Goal: Check status: Check status

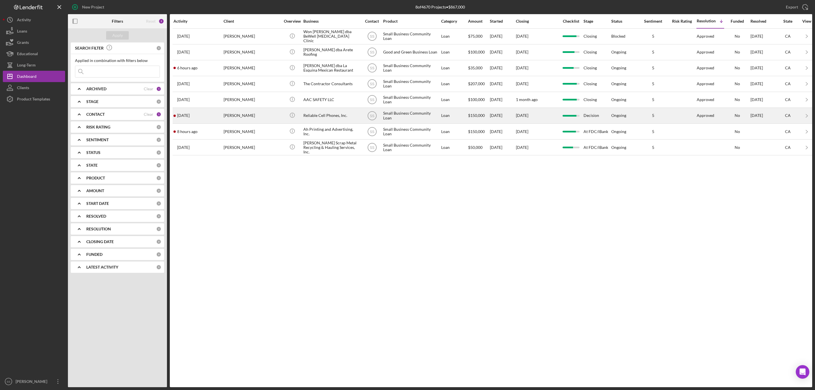
click at [221, 121] on div "[DATE] [PERSON_NAME]" at bounding box center [199, 115] width 50 height 15
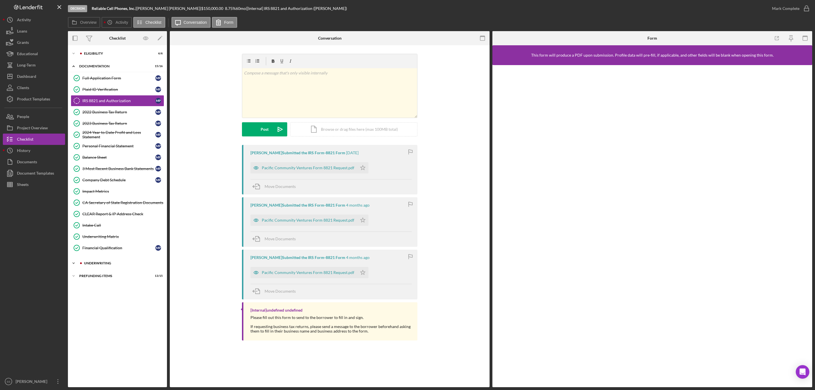
click at [110, 265] on div "Underwriting" at bounding box center [122, 263] width 76 height 3
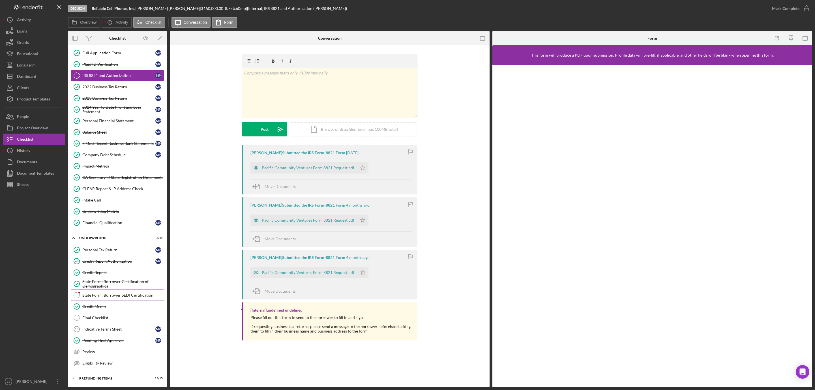
drag, startPoint x: 103, startPoint y: 293, endPoint x: 107, endPoint y: 290, distance: 5.4
click at [103, 293] on div "State Form: Borrower SEDI Certification" at bounding box center [123, 295] width 82 height 5
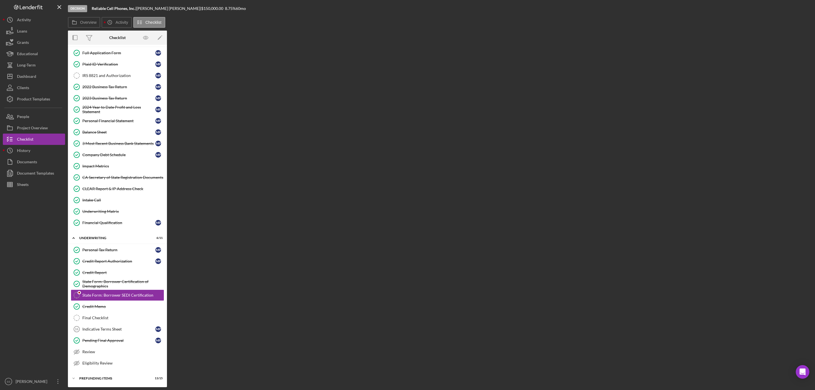
scroll to position [33, 0]
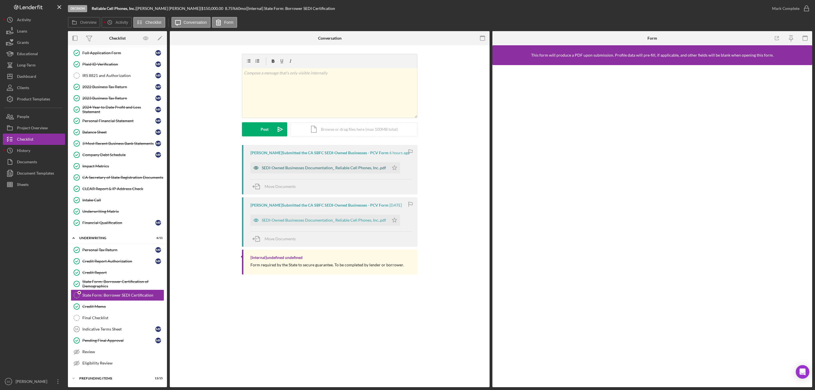
click at [314, 169] on div "SEDI-Owned Businesses Documentation_ Reliable Cell Phones, Inc..pdf" at bounding box center [324, 168] width 124 height 5
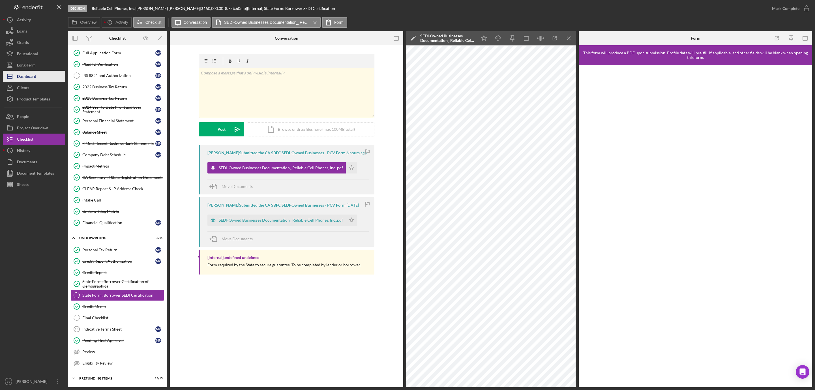
click at [31, 77] on div "Dashboard" at bounding box center [26, 77] width 19 height 13
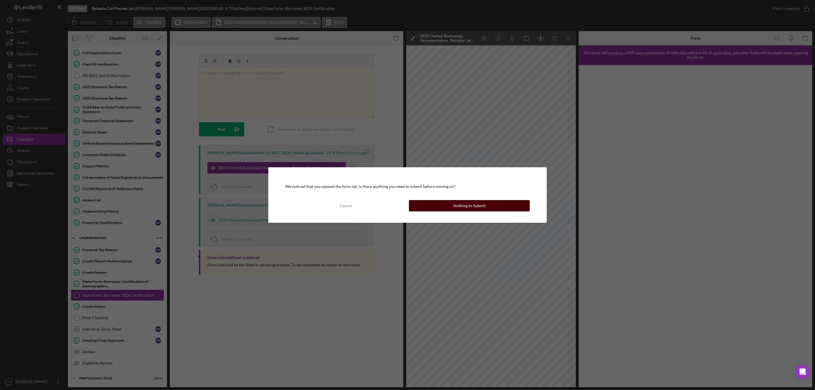
click at [484, 206] on div "Nothing to Submit" at bounding box center [470, 205] width 32 height 11
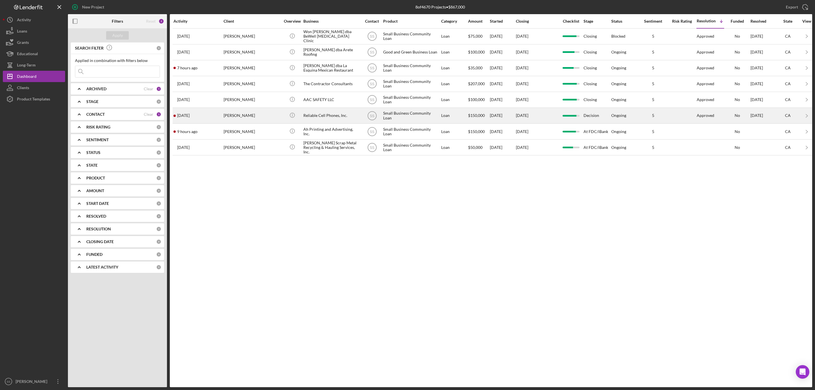
click at [229, 116] on div "[PERSON_NAME]" at bounding box center [252, 115] width 57 height 15
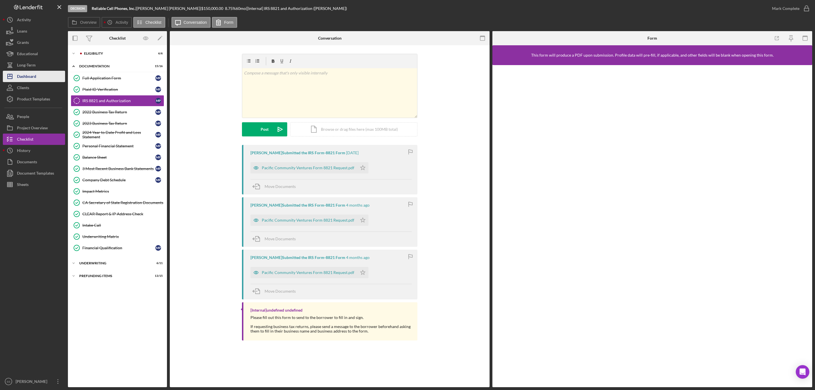
click at [33, 71] on div "Dashboard" at bounding box center [26, 77] width 19 height 13
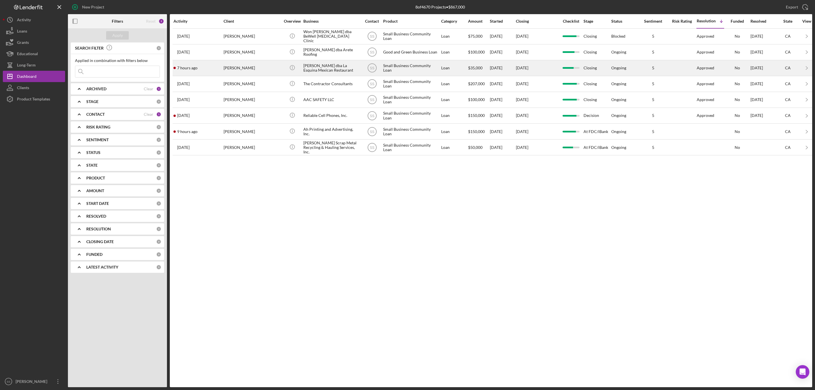
click at [233, 67] on div "[PERSON_NAME]" at bounding box center [252, 68] width 57 height 15
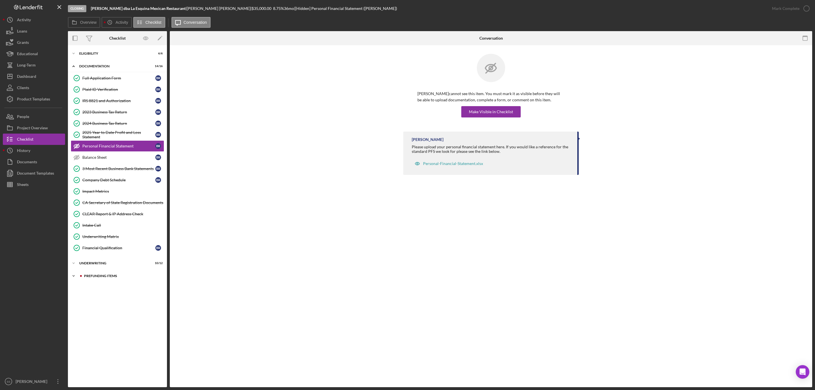
click at [100, 278] on div "Prefunding Items" at bounding box center [122, 275] width 76 height 3
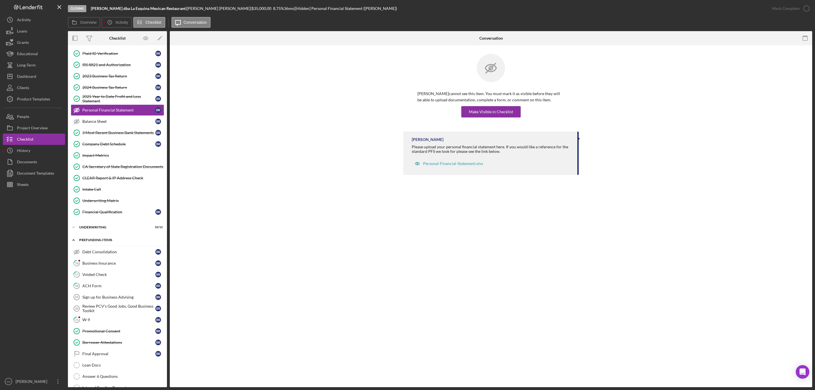
scroll to position [79, 0]
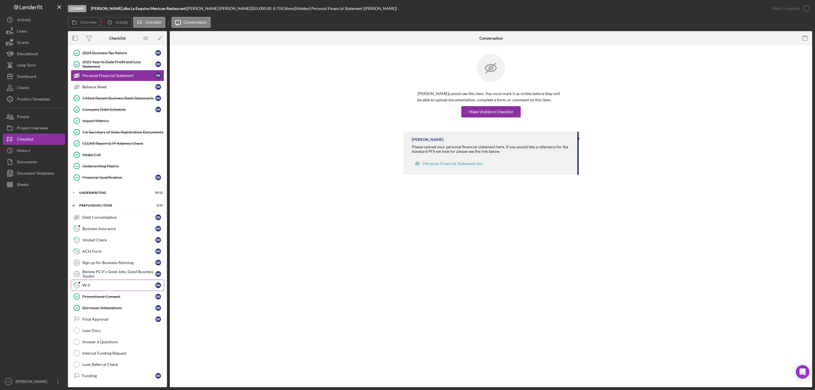
click at [94, 283] on div "W-9" at bounding box center [118, 285] width 73 height 5
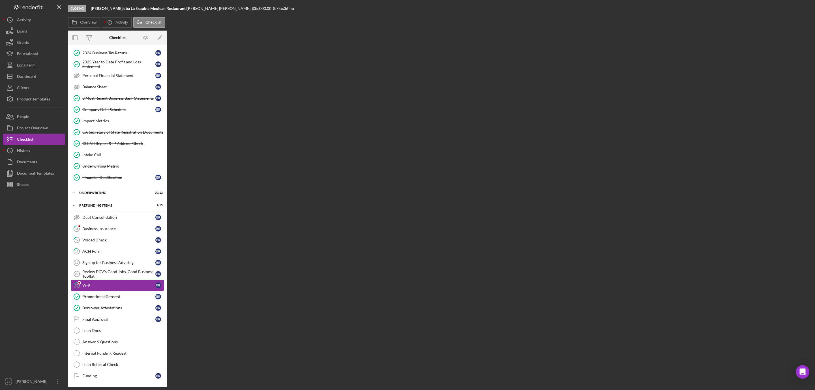
scroll to position [79, 0]
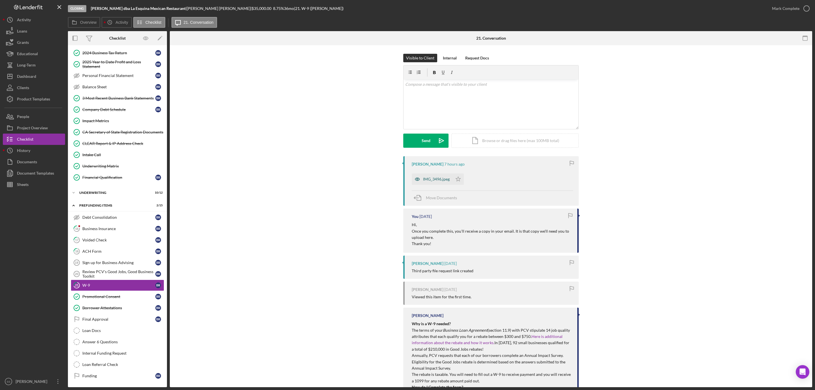
click at [430, 179] on div "IMG_3496.jpeg" at bounding box center [436, 179] width 27 height 5
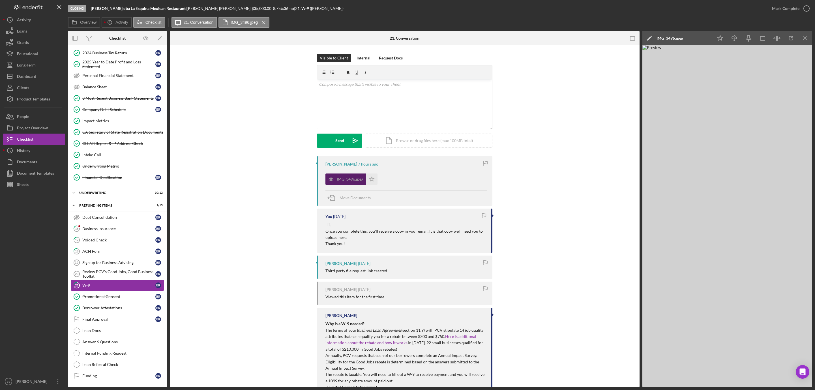
click at [351, 178] on div "IMG_3496.jpeg" at bounding box center [350, 179] width 27 height 5
click at [96, 223] on link "16 Business Insurance B R" at bounding box center [117, 228] width 93 height 11
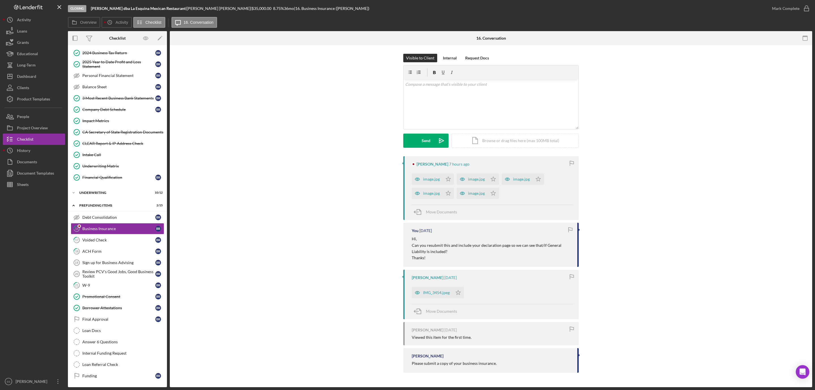
scroll to position [79, 0]
click at [30, 77] on div "Dashboard" at bounding box center [26, 77] width 19 height 13
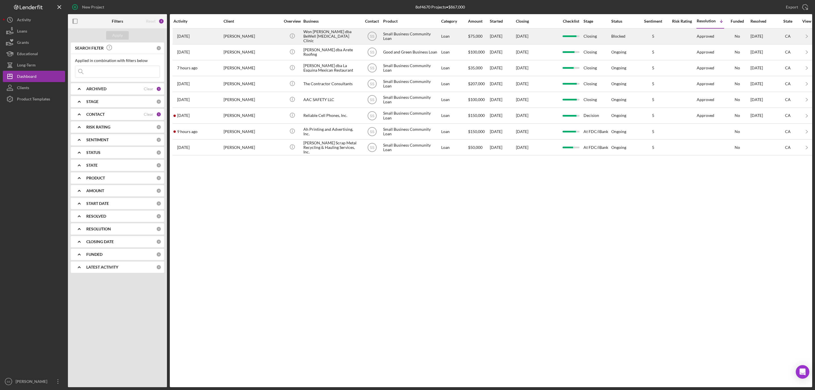
click at [260, 37] on div "[PERSON_NAME]" at bounding box center [252, 36] width 57 height 15
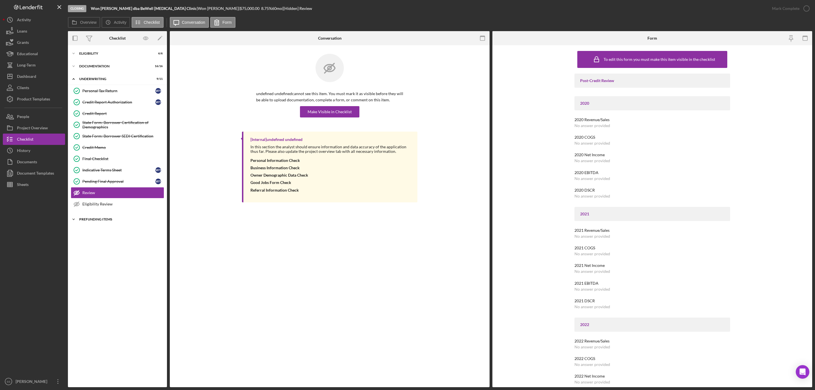
click at [100, 218] on div "Icon/Expander Prefunding Items 9 / 15" at bounding box center [117, 219] width 99 height 11
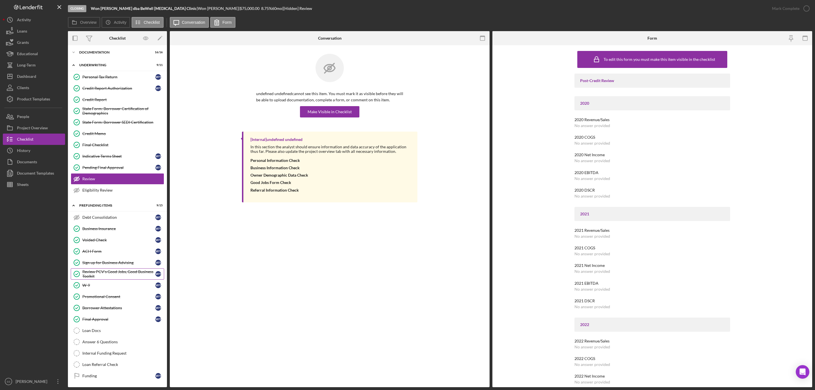
scroll to position [21, 0]
click at [95, 333] on link "Loan Docs Loan Docs" at bounding box center [117, 330] width 93 height 11
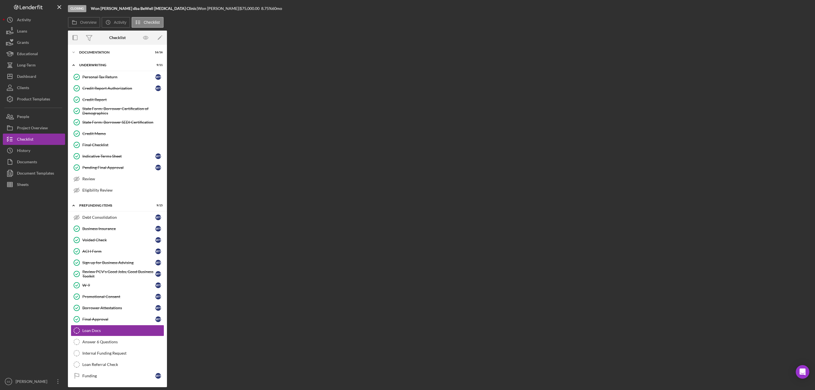
scroll to position [21, 0]
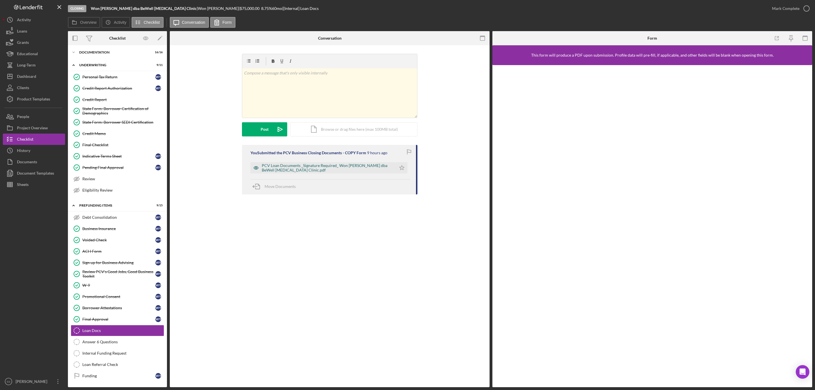
click at [340, 167] on div "PCV Loan Documents _Signature Required_ Won [PERSON_NAME] dba BeWell [MEDICAL_D…" at bounding box center [328, 167] width 132 height 9
